Goal: Find specific fact: Find specific fact

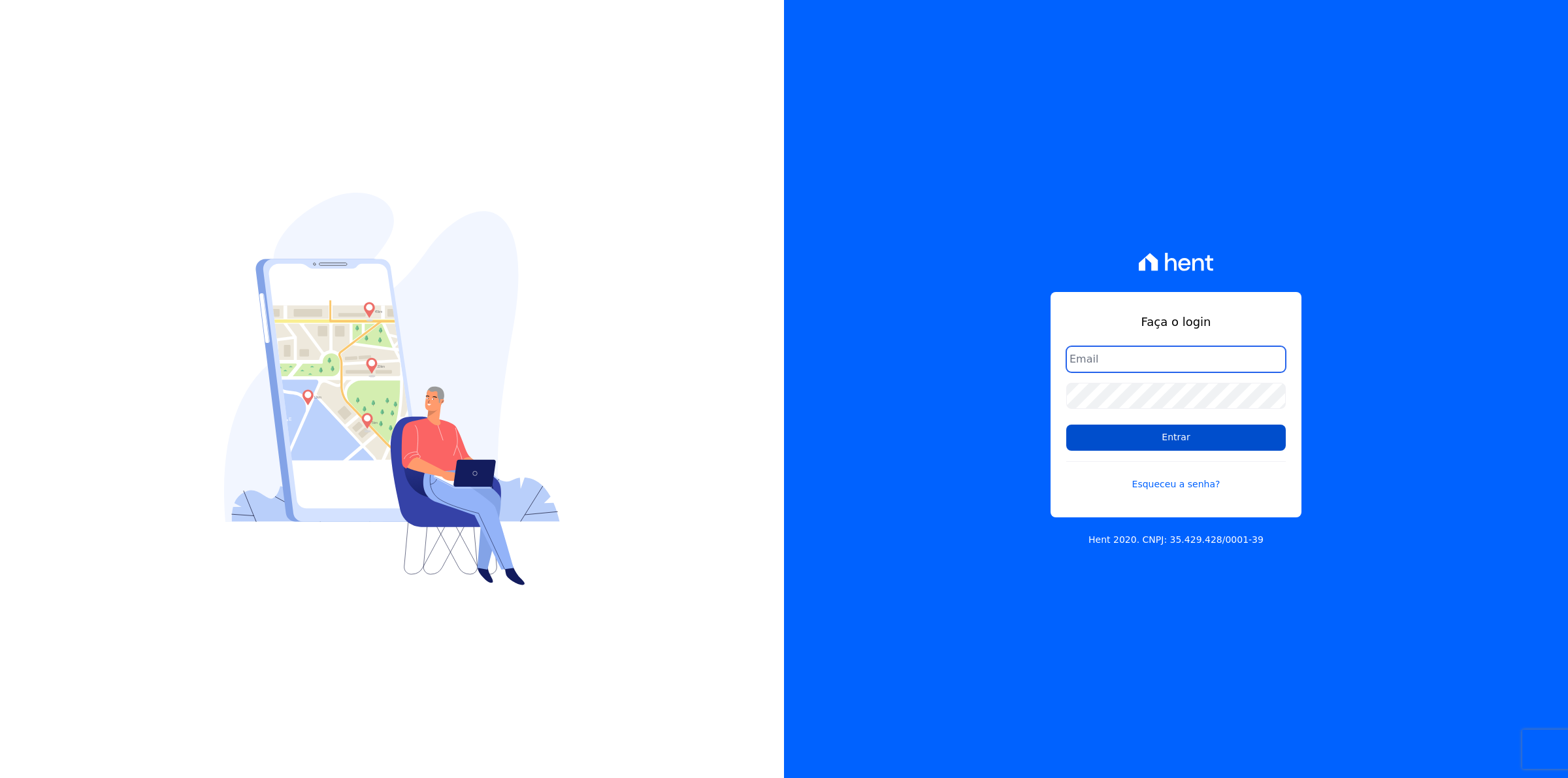
type input "[EMAIL_ADDRESS][DOMAIN_NAME]"
click at [1178, 441] on input "Entrar" at bounding box center [1176, 437] width 219 height 26
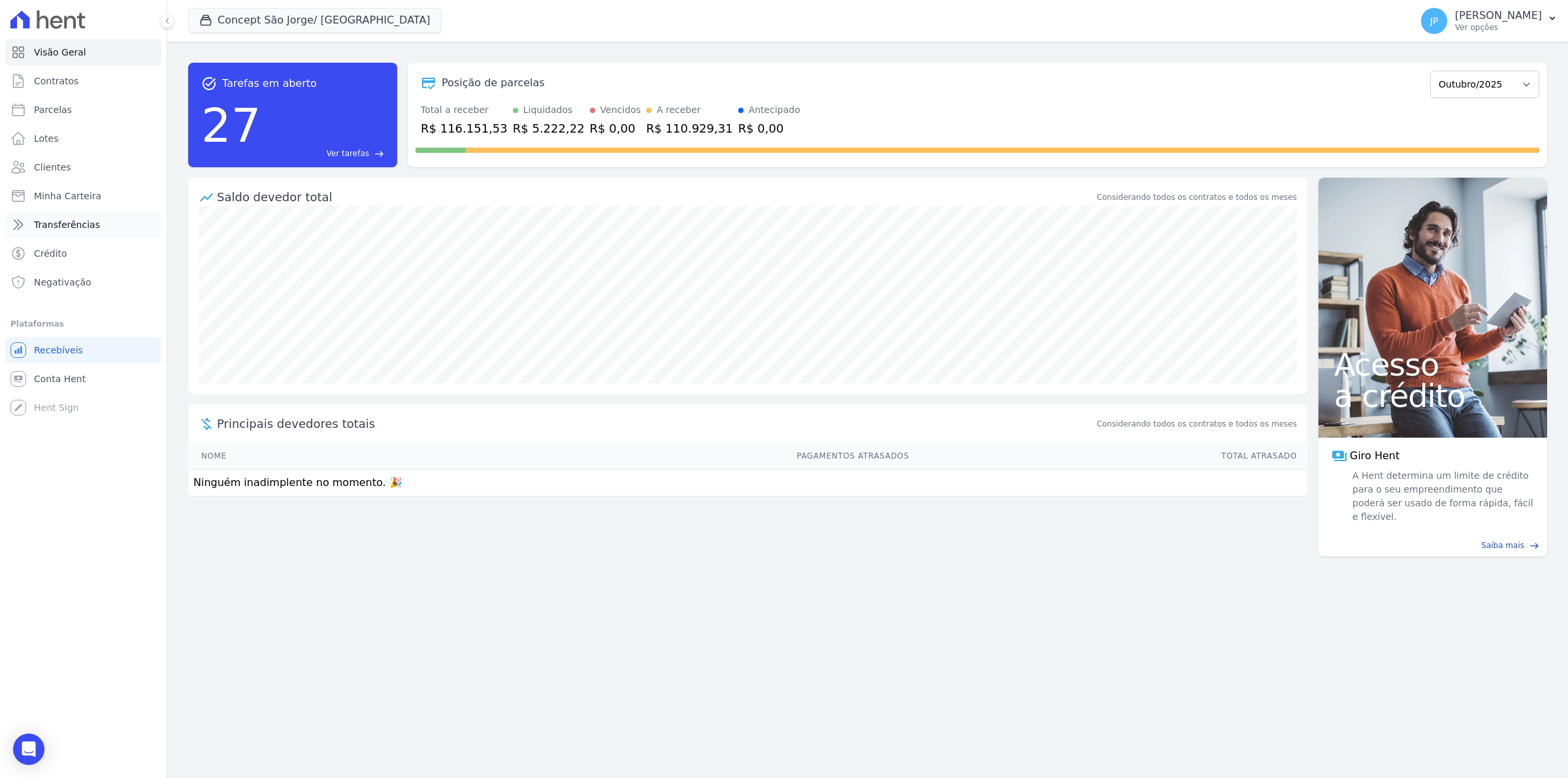
click at [69, 230] on span "Transferências" at bounding box center [67, 224] width 66 height 13
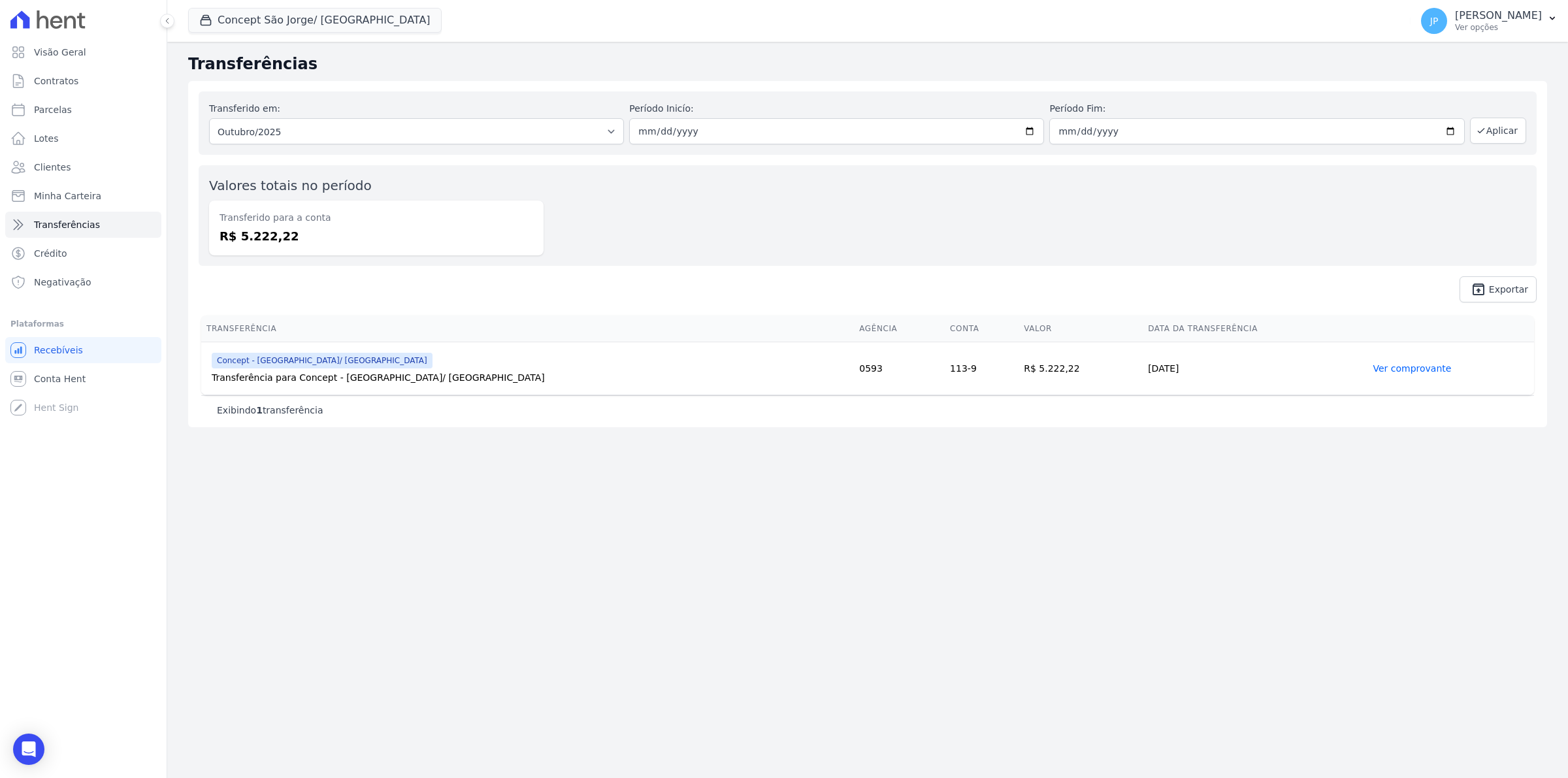
click at [1386, 368] on link "Ver comprovante" at bounding box center [1411, 368] width 78 height 10
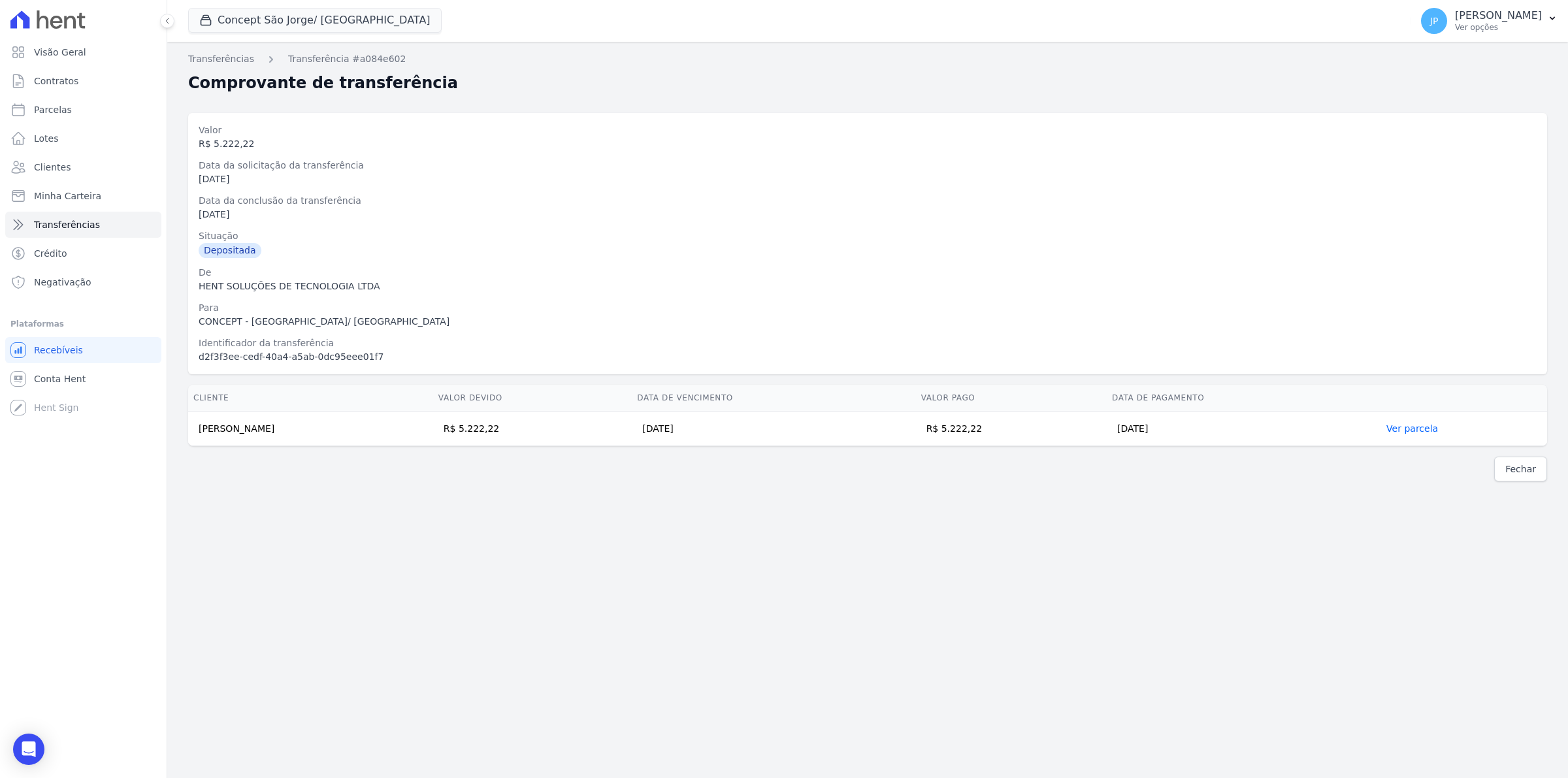
drag, startPoint x: 296, startPoint y: 436, endPoint x: 198, endPoint y: 434, distance: 98.0
click at [198, 434] on td "Alex Sandro Sampaio" at bounding box center [311, 428] width 245 height 35
copy td "Alex Sandro Sampaio"
